Goal: Register for event/course

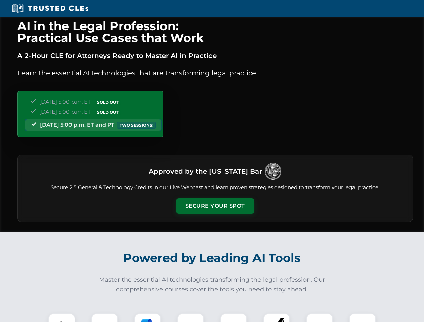
click at [215, 206] on button "Secure Your Spot" at bounding box center [215, 206] width 79 height 15
click at [62, 318] on img at bounding box center [61, 326] width 19 height 19
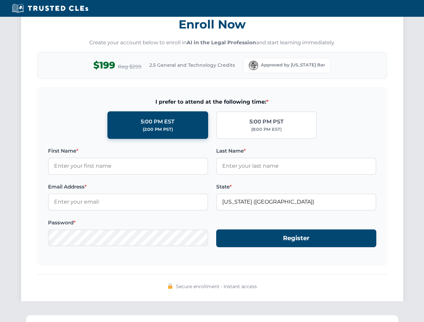
scroll to position [659, 0]
